Goal: Information Seeking & Learning: Learn about a topic

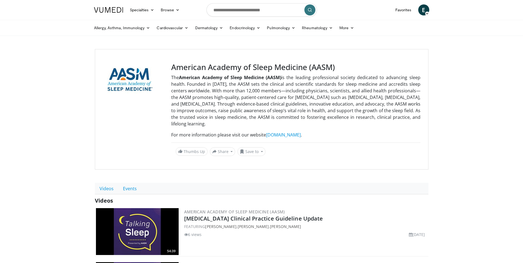
click at [270, 134] on link "[DOMAIN_NAME]" at bounding box center [283, 135] width 35 height 6
click at [348, 28] on link "More" at bounding box center [346, 27] width 21 height 11
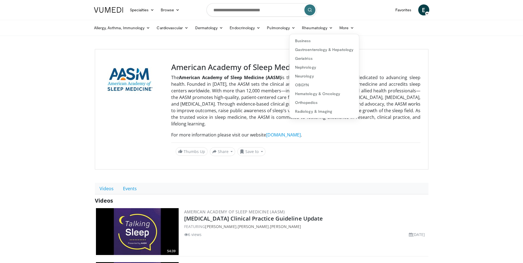
click at [257, 29] on icon at bounding box center [259, 28] width 4 height 4
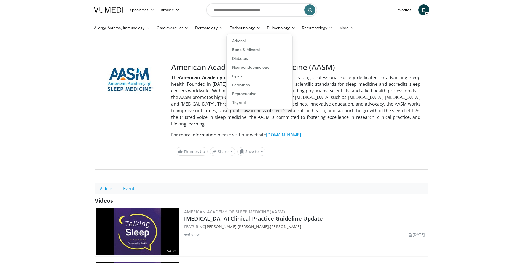
click at [293, 26] on link "Pulmonology" at bounding box center [281, 27] width 35 height 11
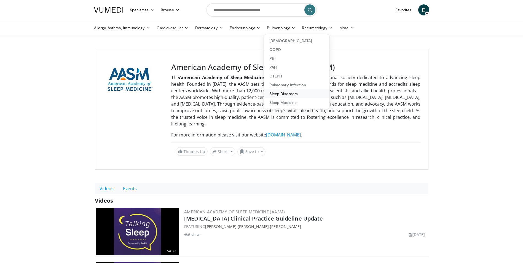
click at [295, 92] on link "Sleep Disorders" at bounding box center [297, 93] width 66 height 9
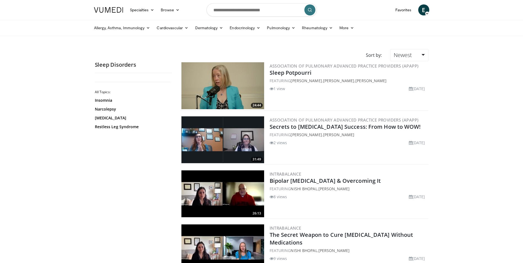
click at [291, 29] on link "Pulmonology" at bounding box center [281, 27] width 35 height 11
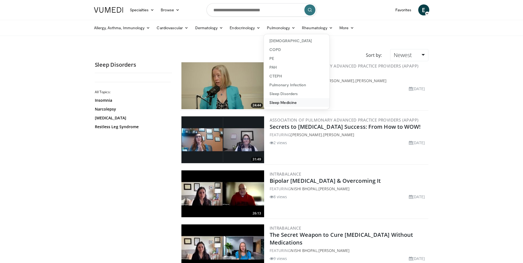
click at [290, 103] on link "Sleep Medicine" at bounding box center [297, 102] width 66 height 9
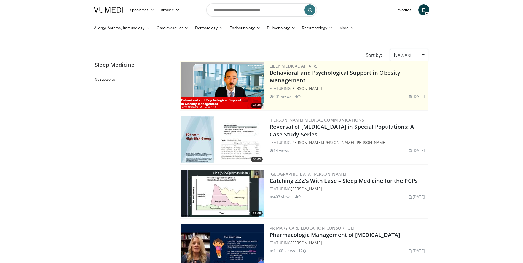
click at [415, 54] on link "Newest" at bounding box center [409, 55] width 38 height 12
